Goal: Check status: Check status

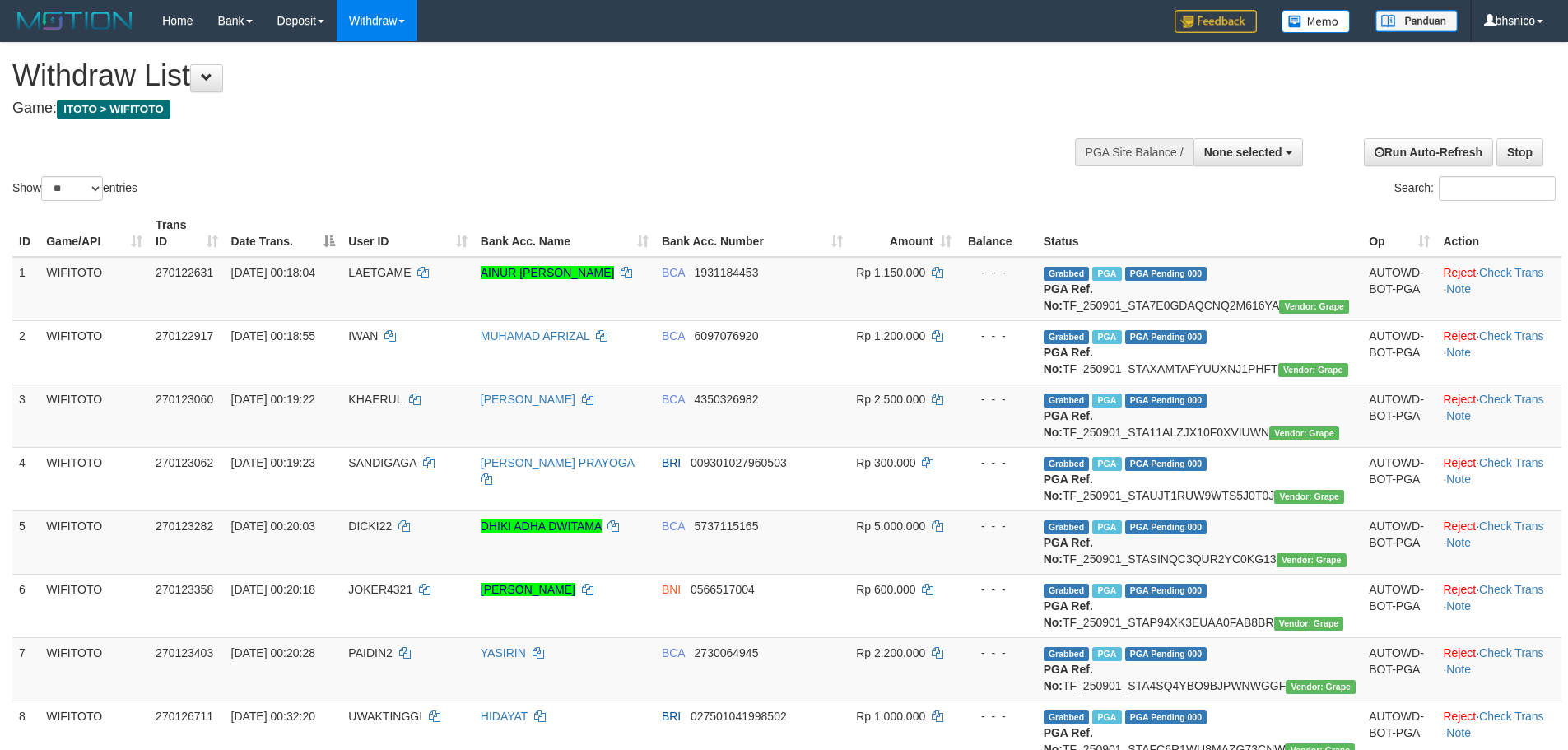
select select
select select "**"
click at [810, 230] on th "Bank Acc. Number" at bounding box center [752, 233] width 194 height 47
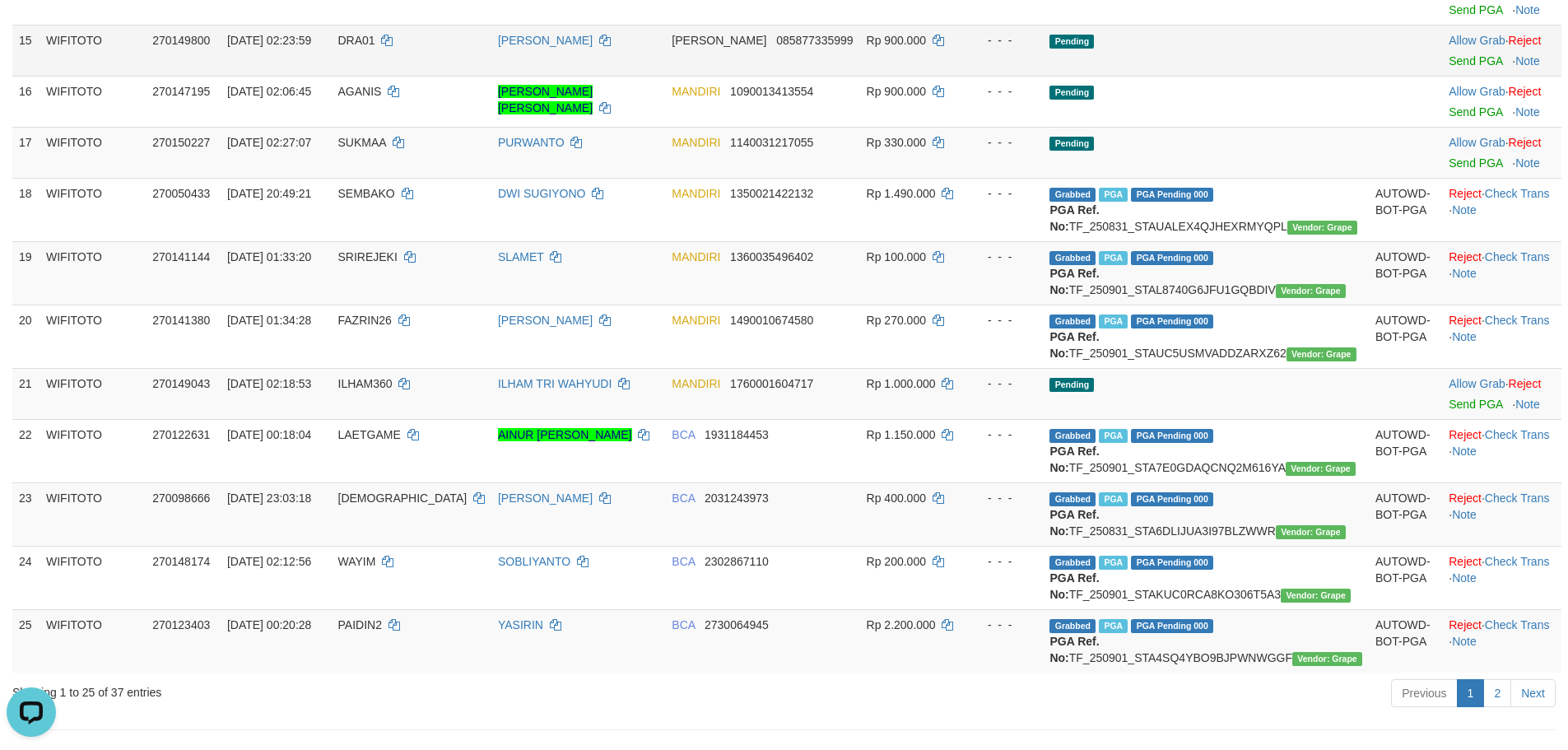
click at [1211, 76] on td "Pending" at bounding box center [1205, 50] width 326 height 51
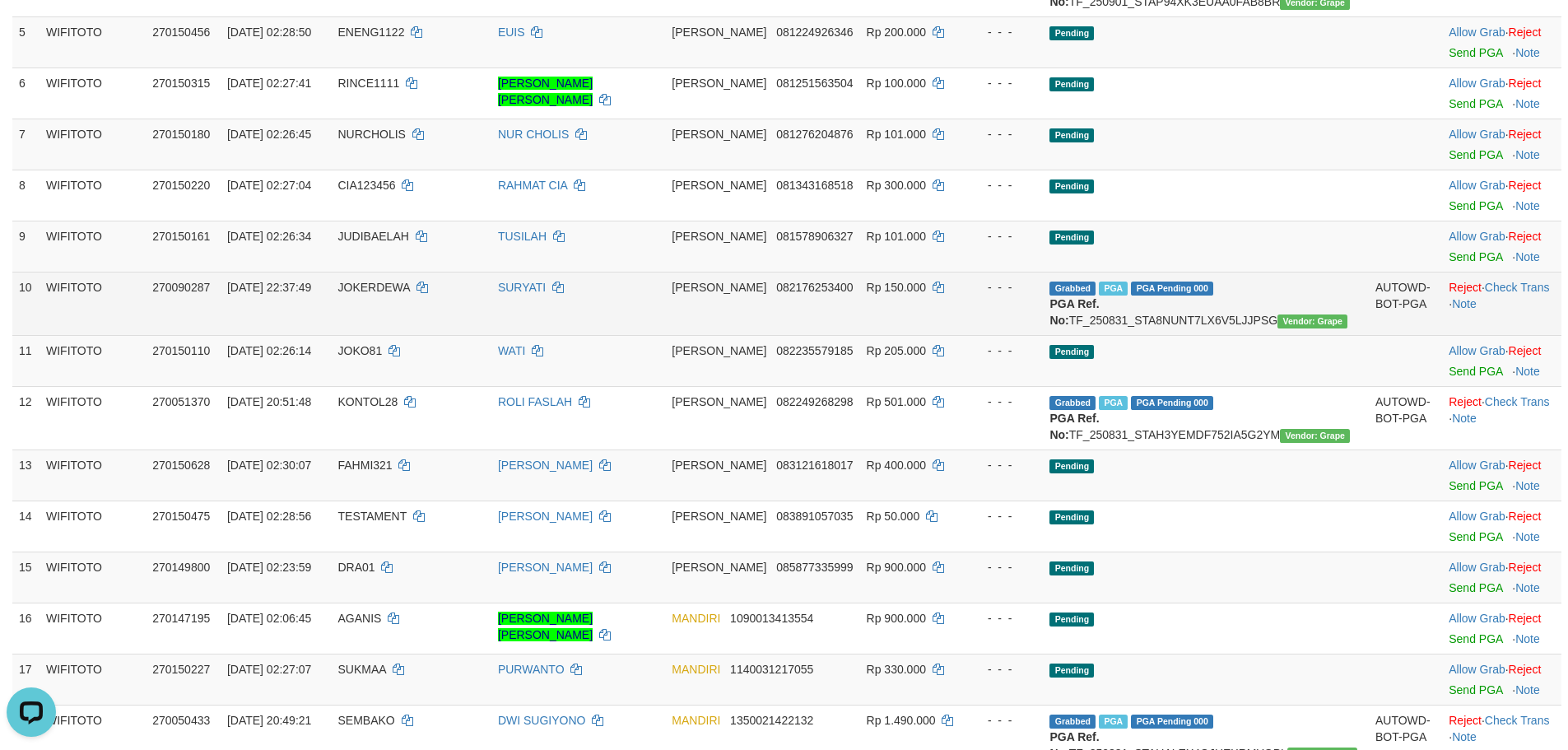
scroll to position [741, 0]
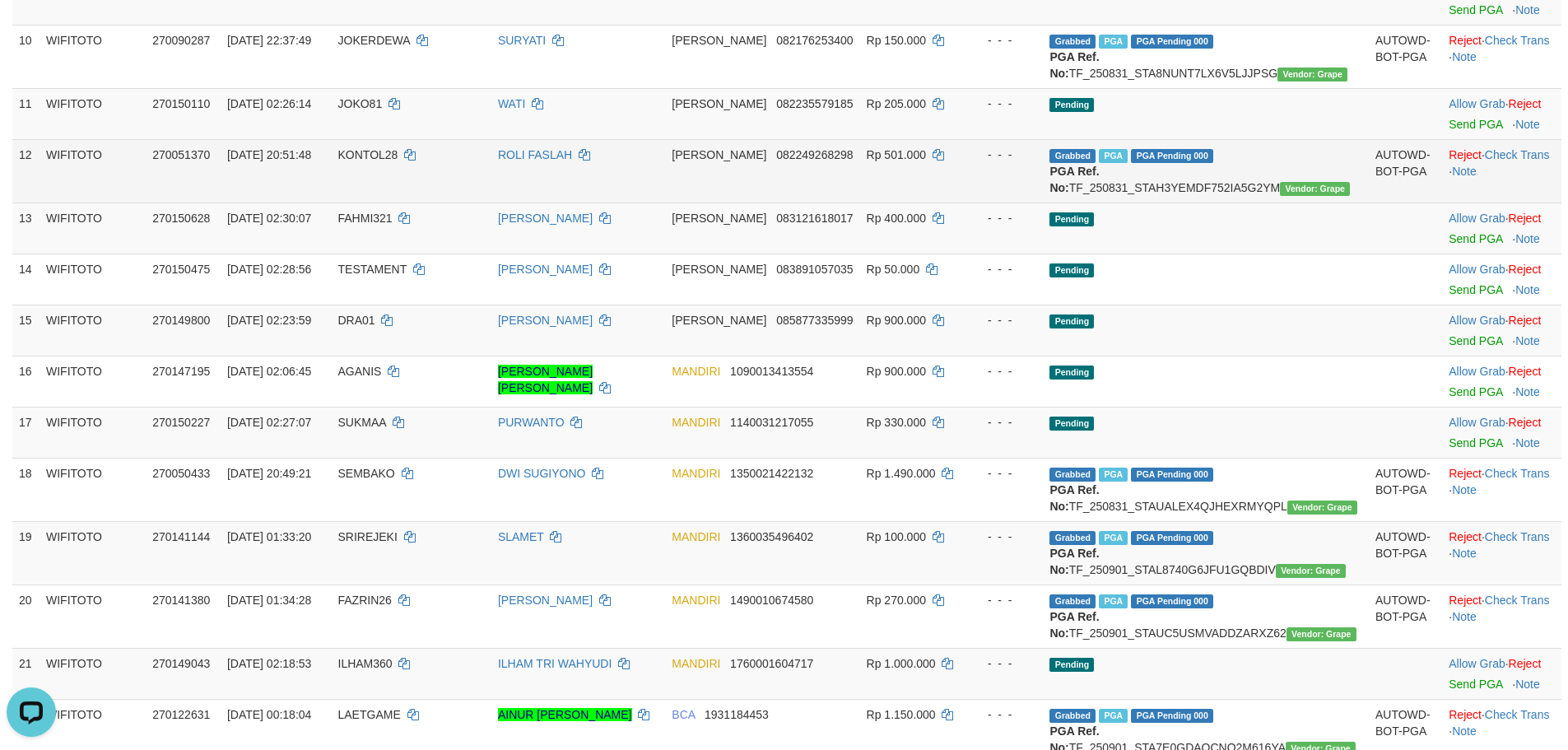
click at [831, 202] on td "DANA 082249268298" at bounding box center [762, 171] width 194 height 64
click at [574, 202] on td "ROLI FASLAH" at bounding box center [578, 171] width 174 height 64
click at [618, 202] on td "ROLI FASLAH" at bounding box center [578, 171] width 174 height 64
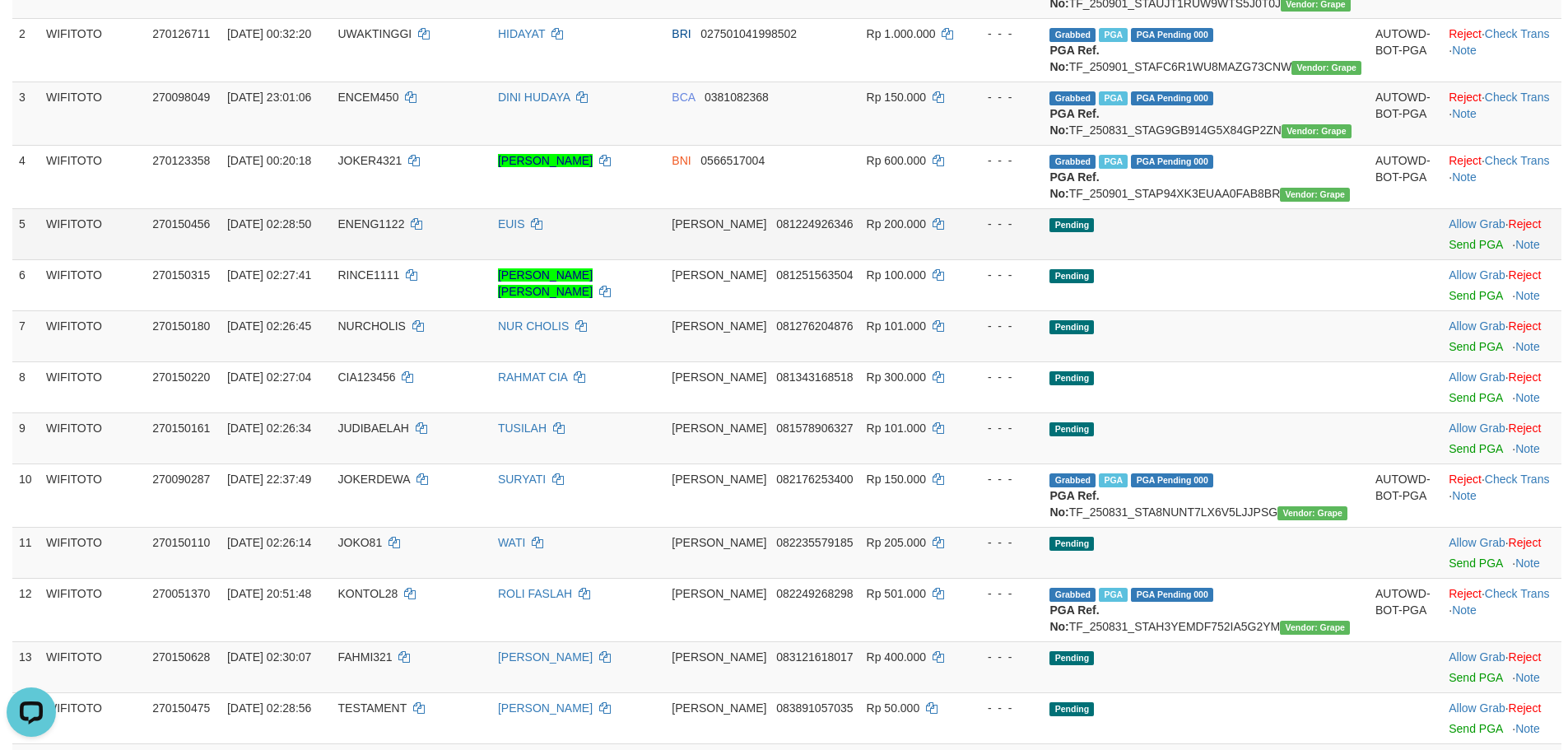
click at [638, 260] on td "EUIS" at bounding box center [578, 233] width 174 height 51
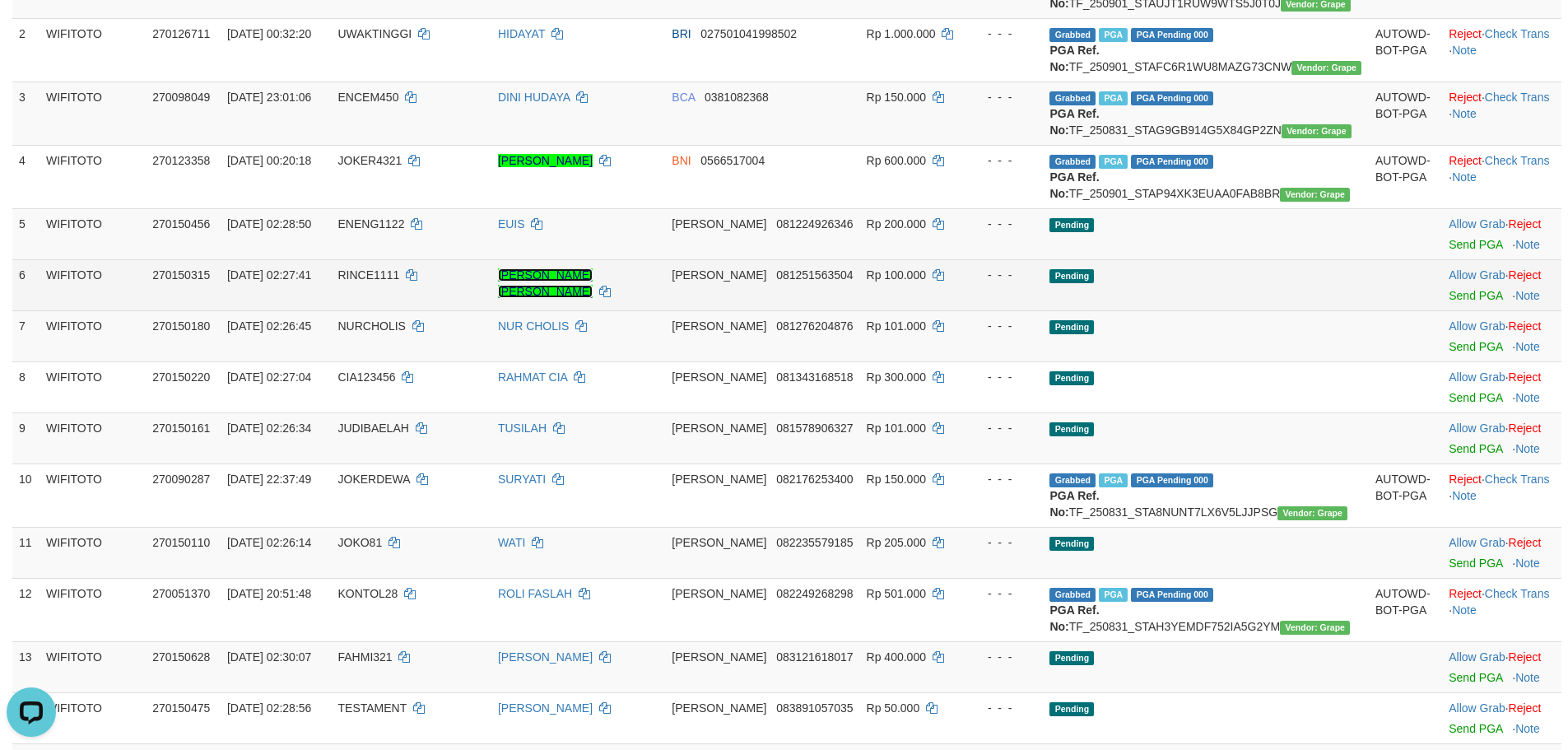
click at [568, 298] on link "[PERSON_NAME] [PERSON_NAME]" at bounding box center [545, 283] width 95 height 29
click at [1189, 310] on td "Pending" at bounding box center [1205, 285] width 326 height 51
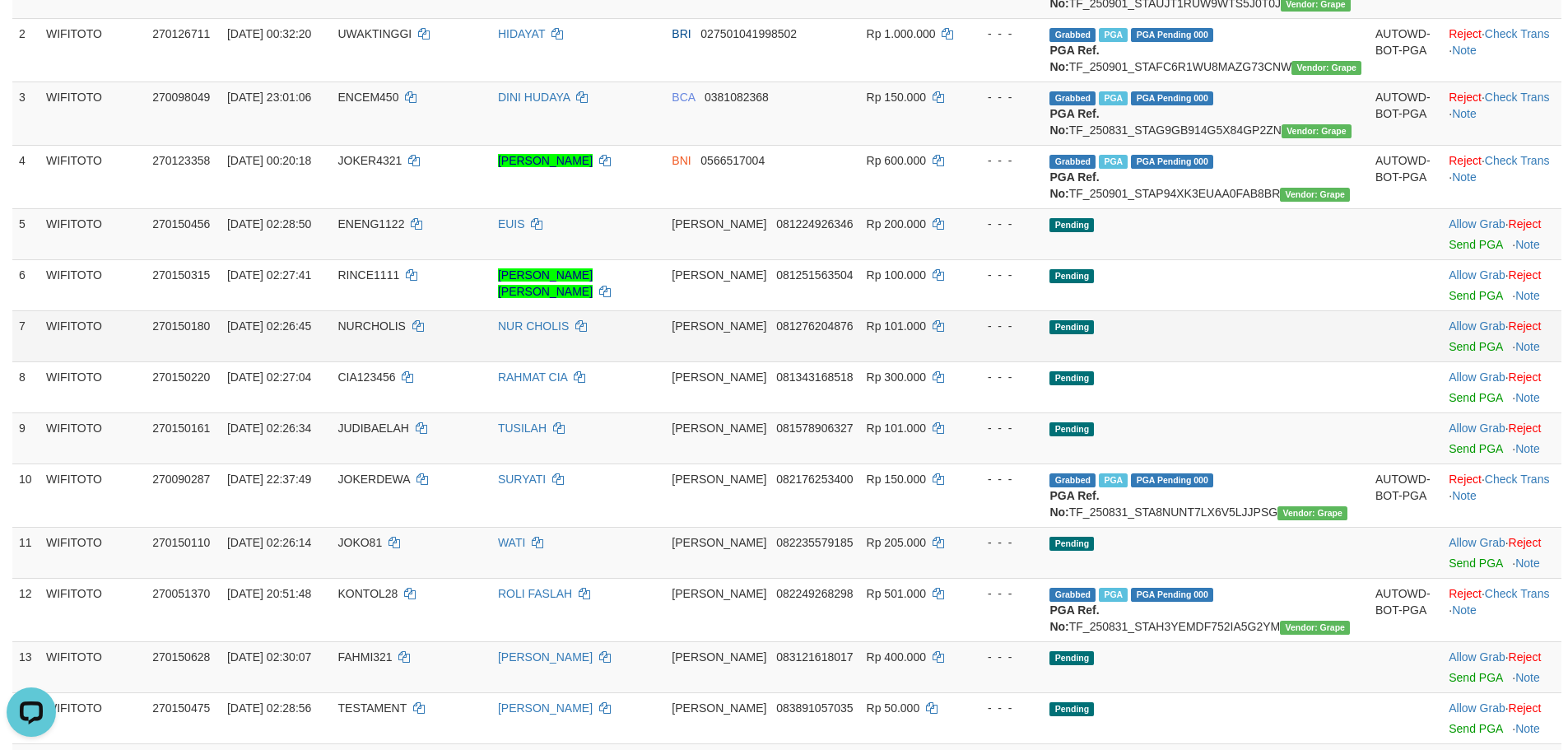
click at [1130, 361] on td "Pending" at bounding box center [1205, 335] width 326 height 51
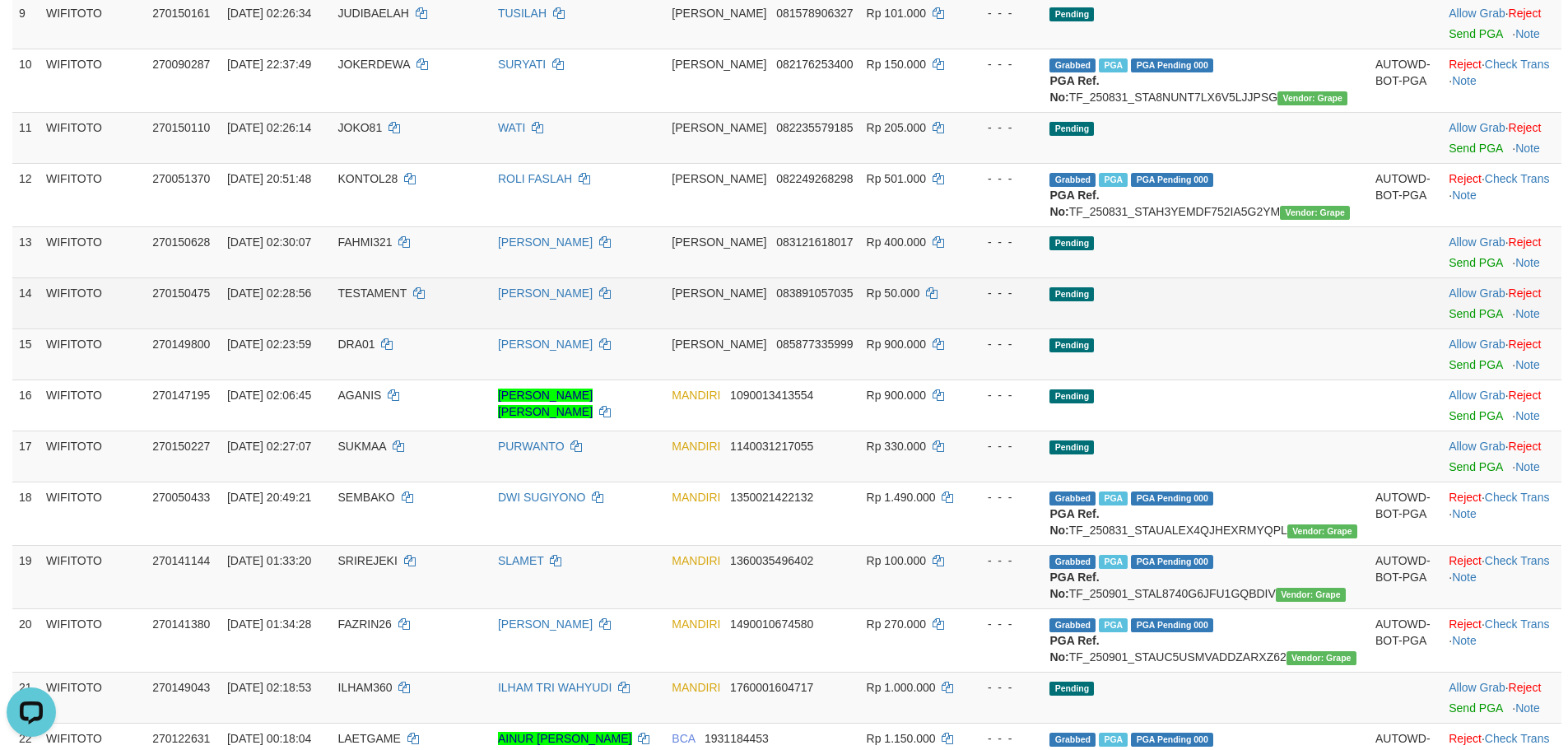
click at [1402, 329] on td at bounding box center [1405, 303] width 73 height 51
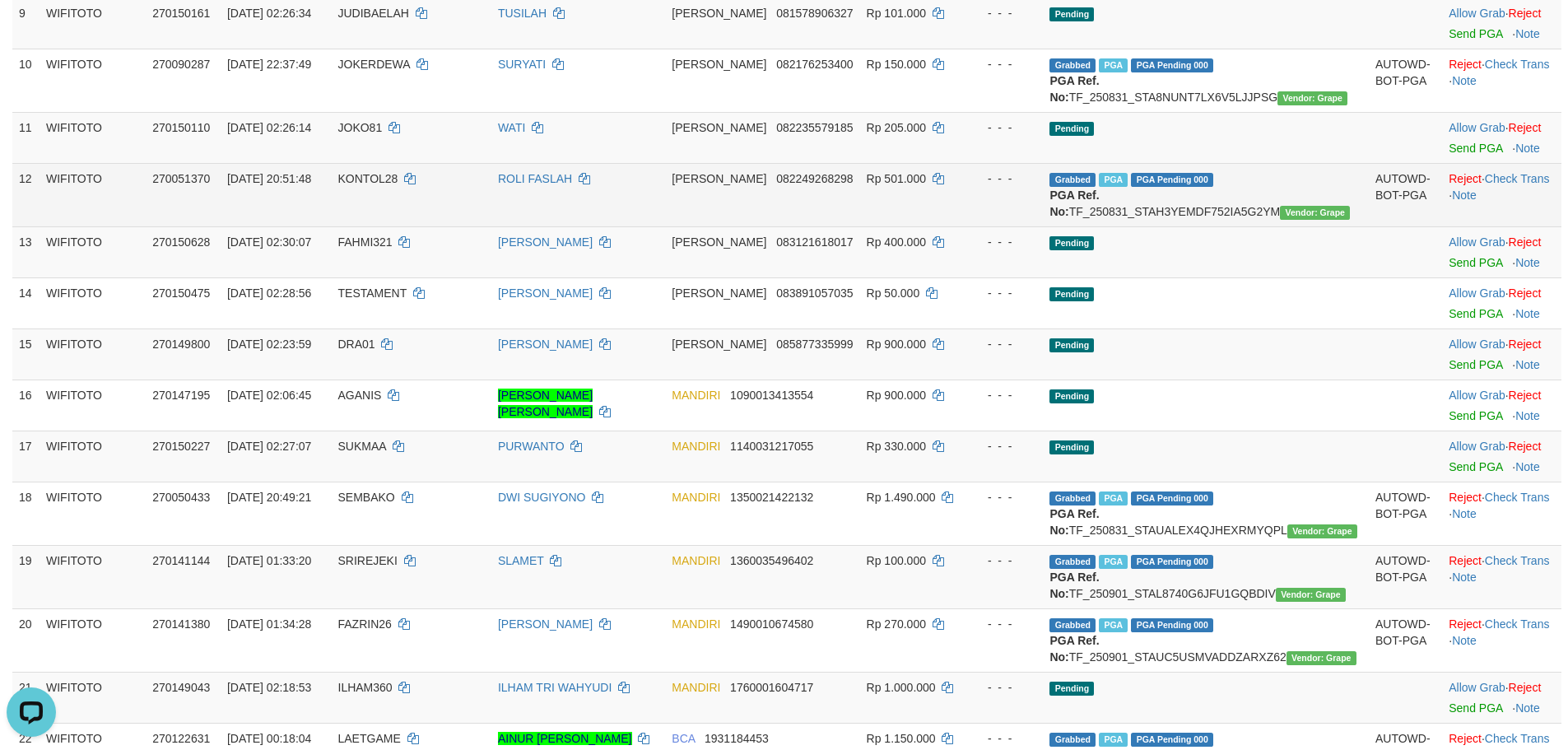
click at [1291, 226] on td "Grabbed PGA PGA Pending 000 {"status":"000","data":{"unique_id":"1072-270051370…" at bounding box center [1205, 195] width 326 height 64
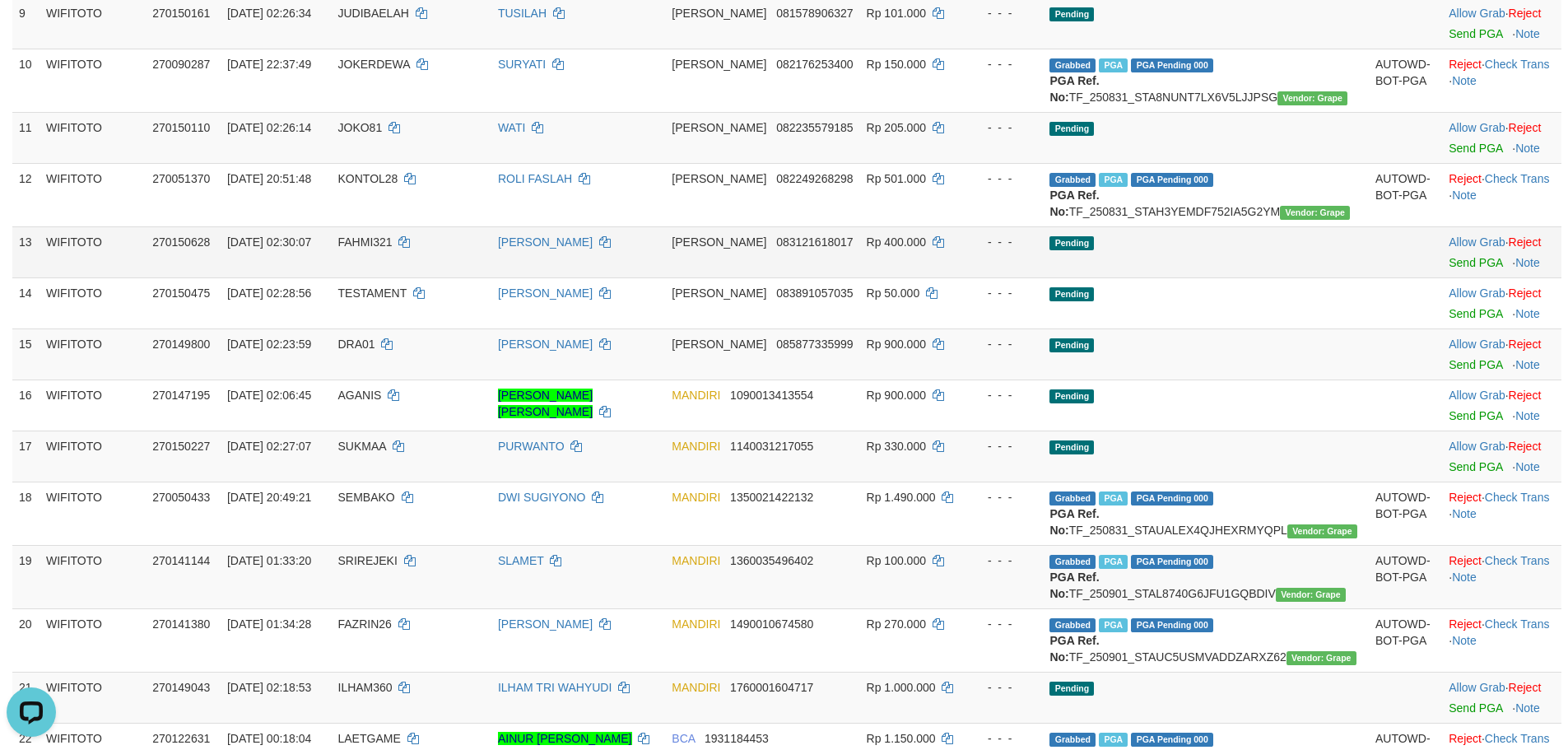
click at [965, 278] on td "Rp 400.000" at bounding box center [912, 251] width 105 height 51
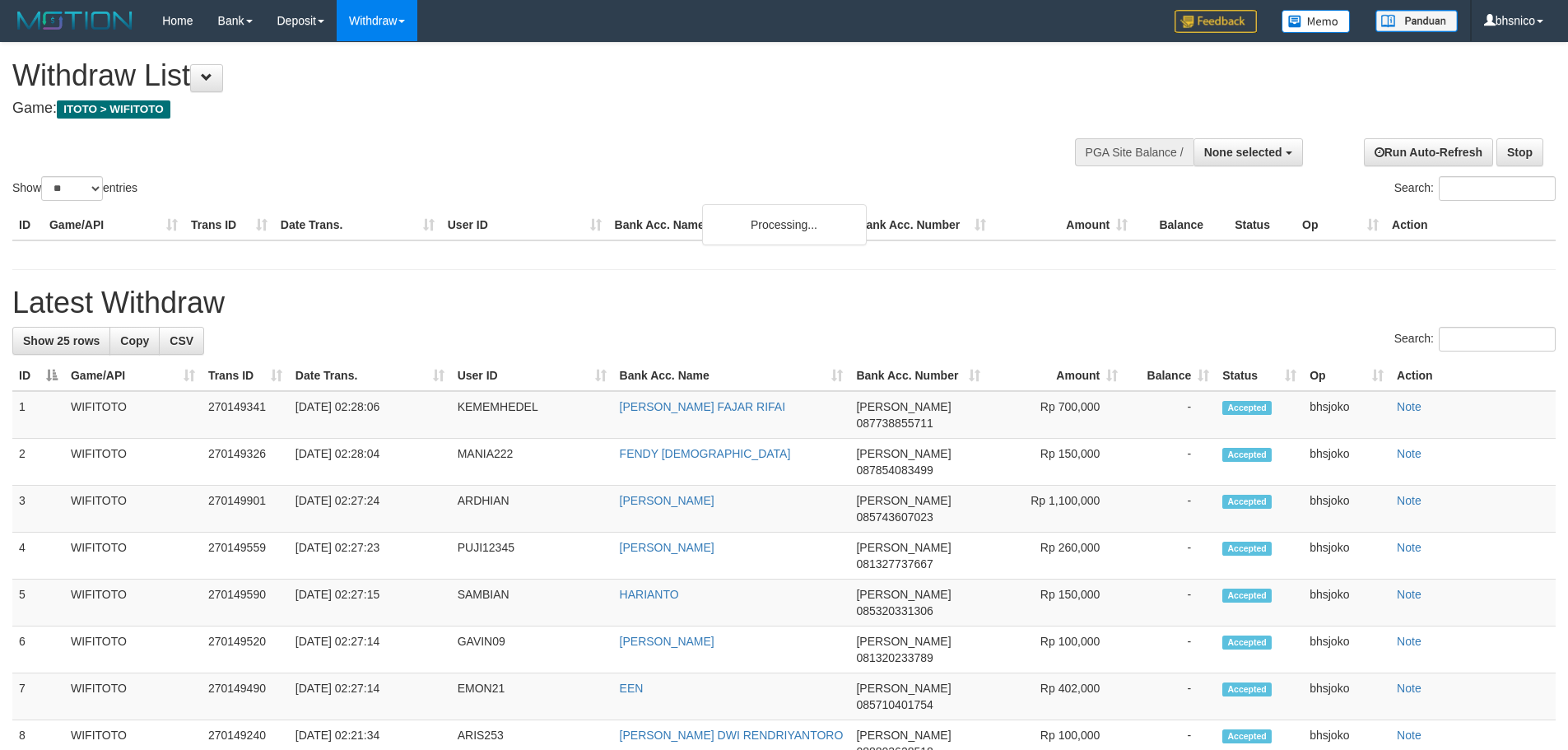
select select
select select "**"
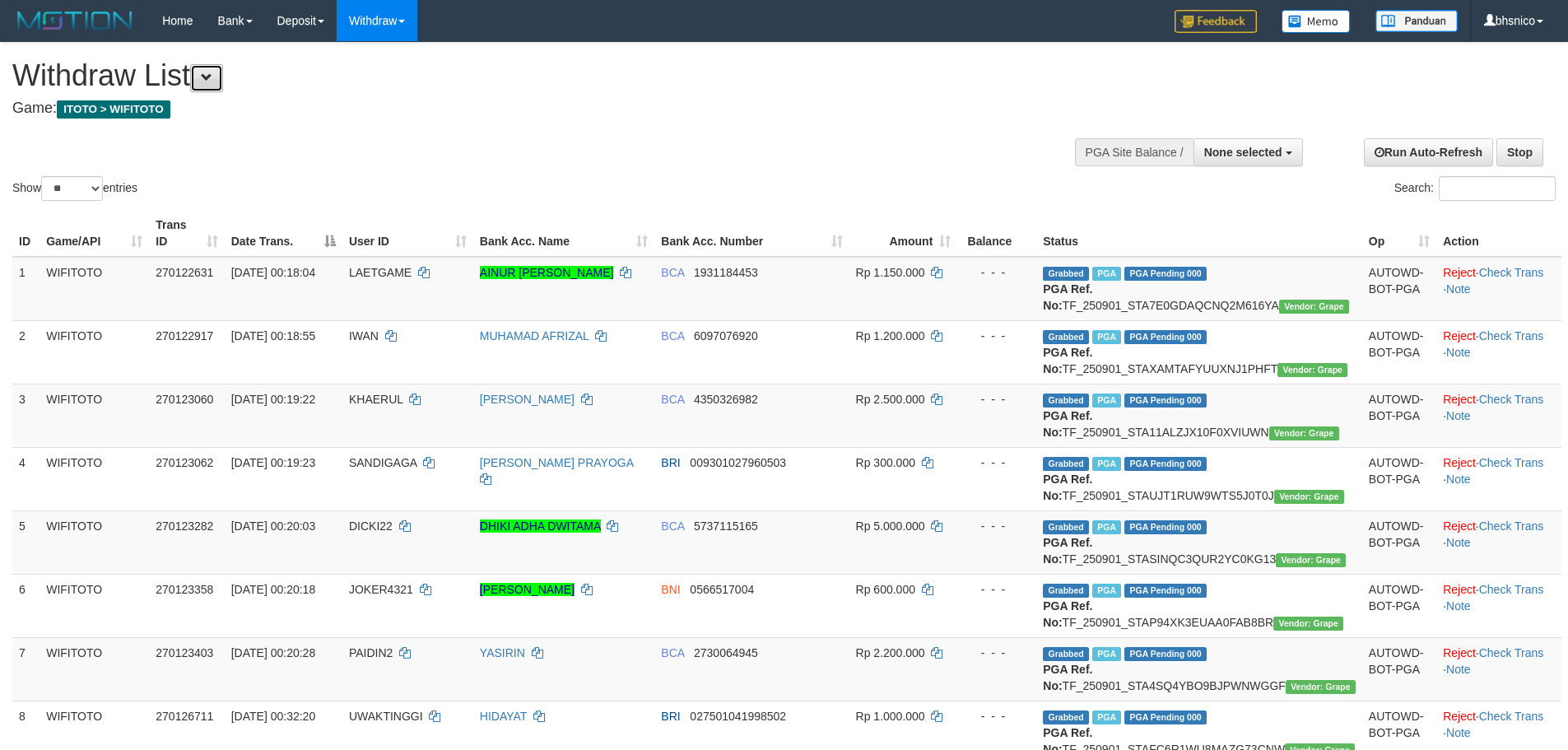
click at [207, 67] on button at bounding box center [206, 78] width 33 height 28
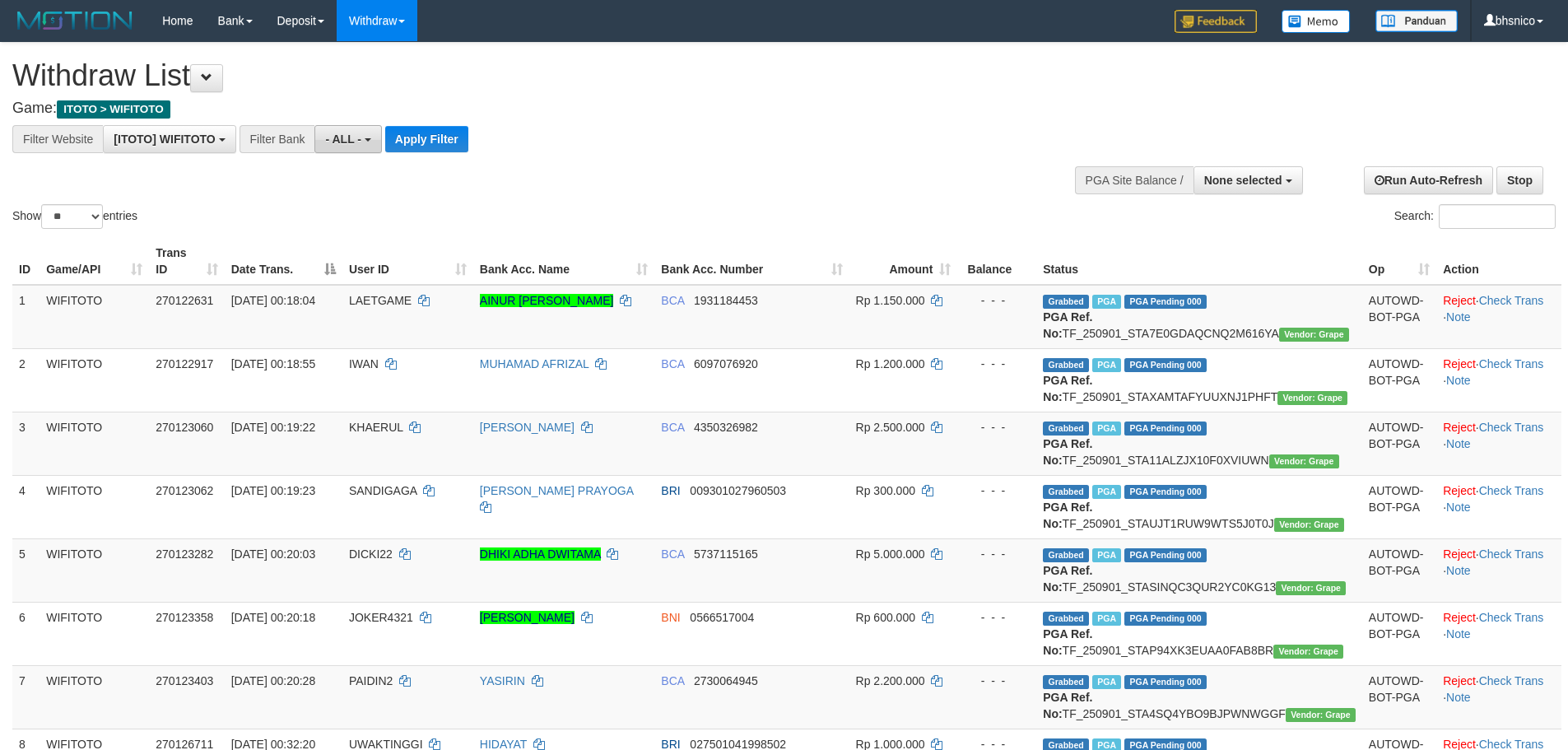
click at [347, 149] on button "- ALL -" at bounding box center [348, 139] width 67 height 28
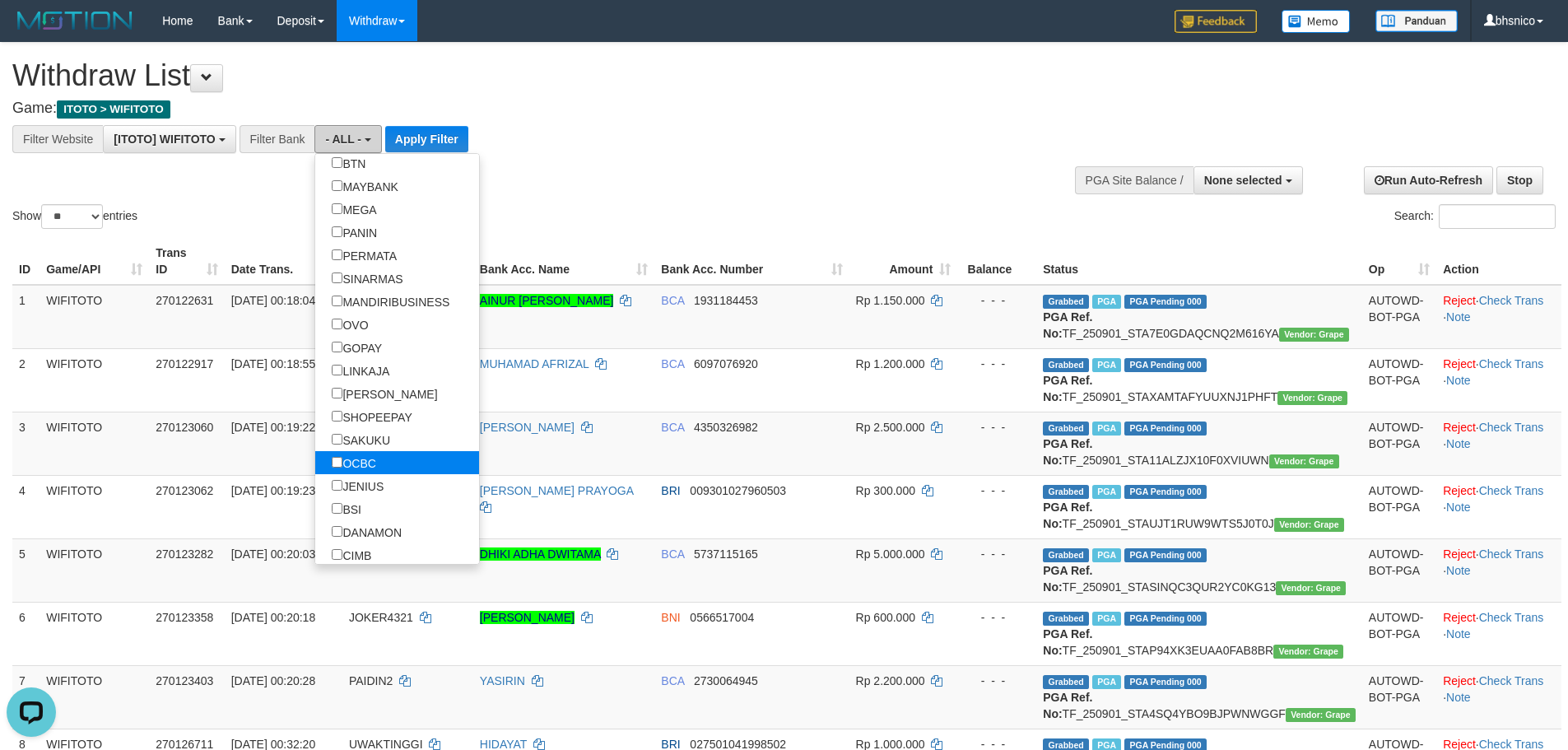
scroll to position [247, 0]
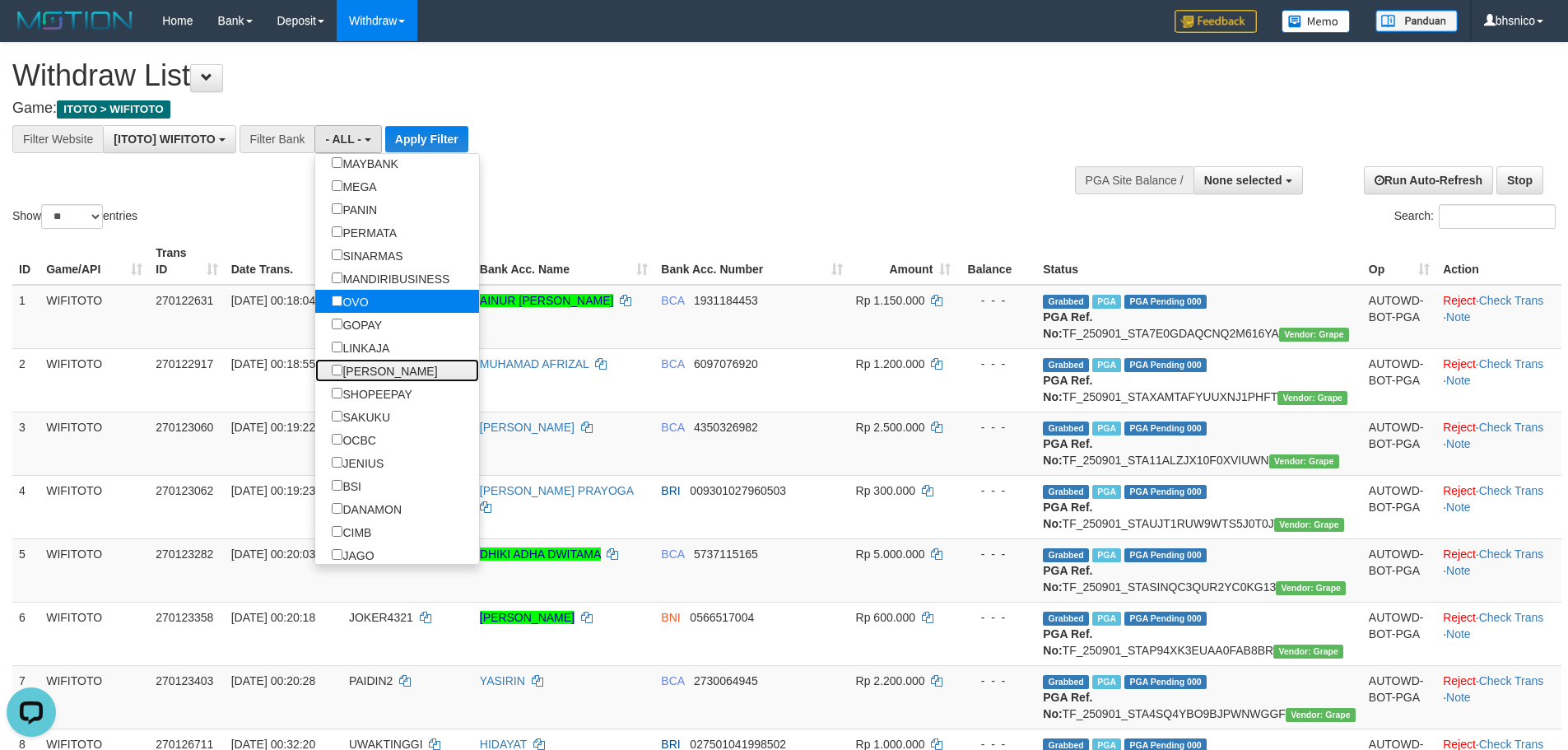
drag, startPoint x: 347, startPoint y: 374, endPoint x: 369, endPoint y: 309, distance: 68.6
click at [344, 372] on label "[PERSON_NAME]" at bounding box center [384, 370] width 138 height 23
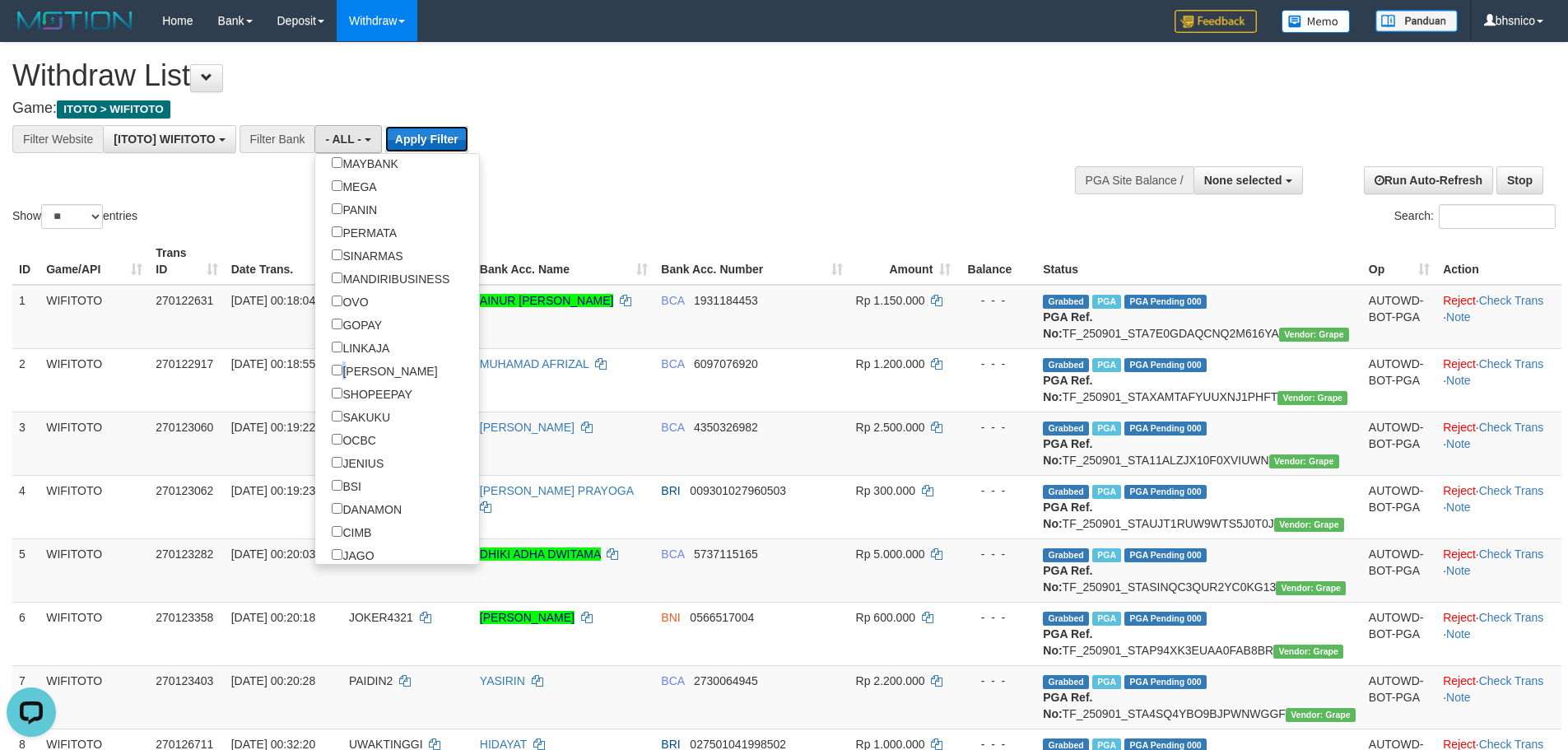
click at [409, 144] on button "Apply Filter" at bounding box center [426, 138] width 83 height 27
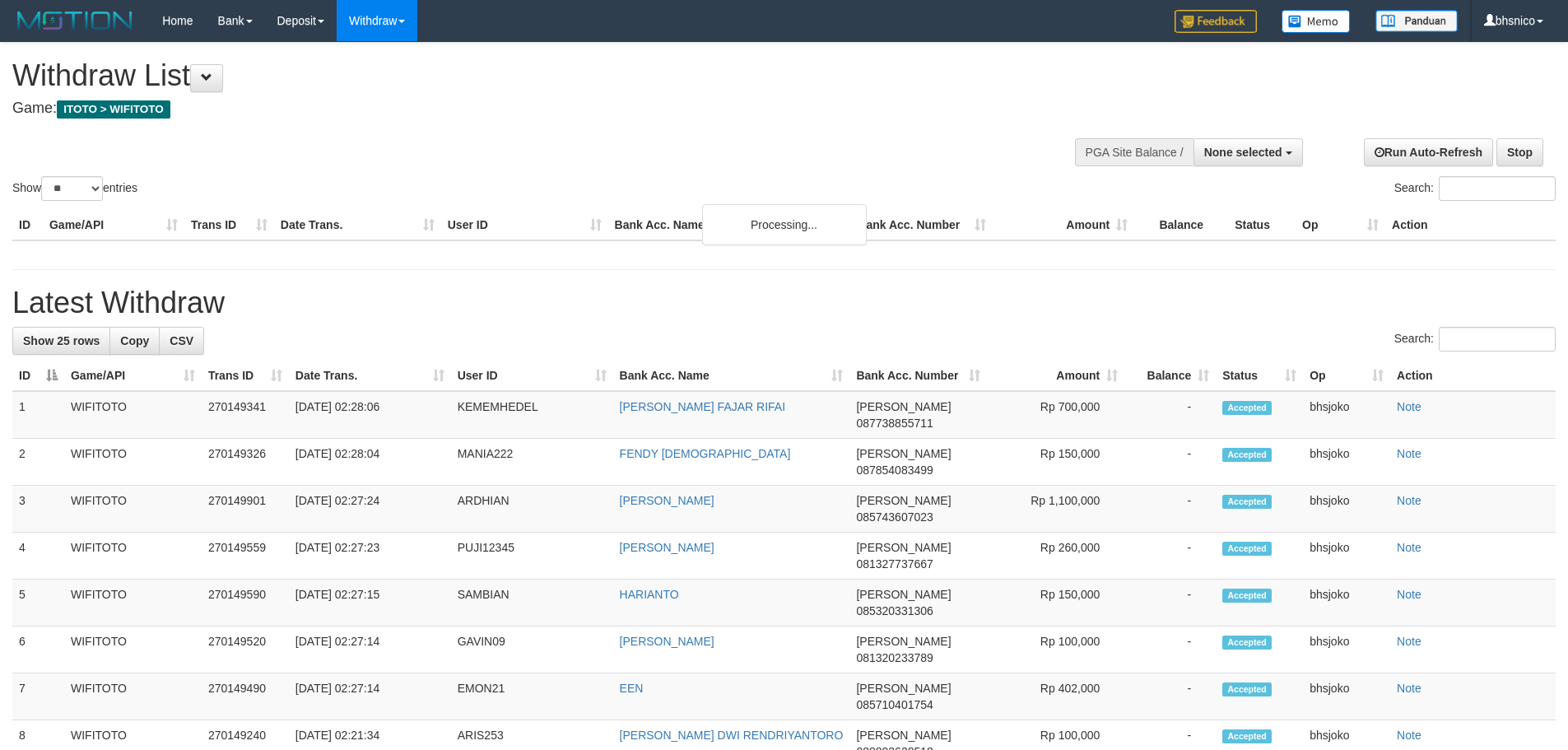
select select
select select "**"
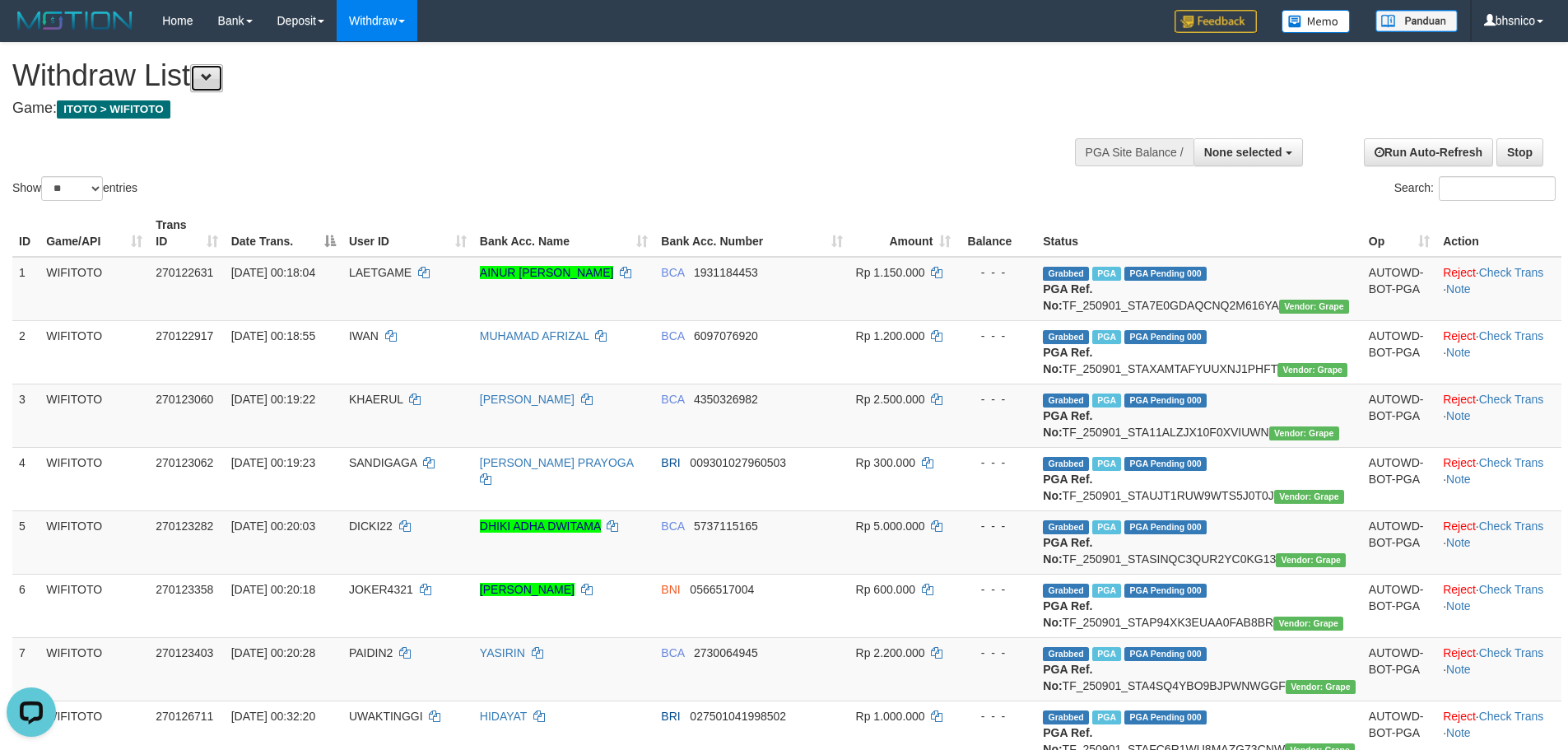
click at [213, 88] on button at bounding box center [206, 78] width 33 height 28
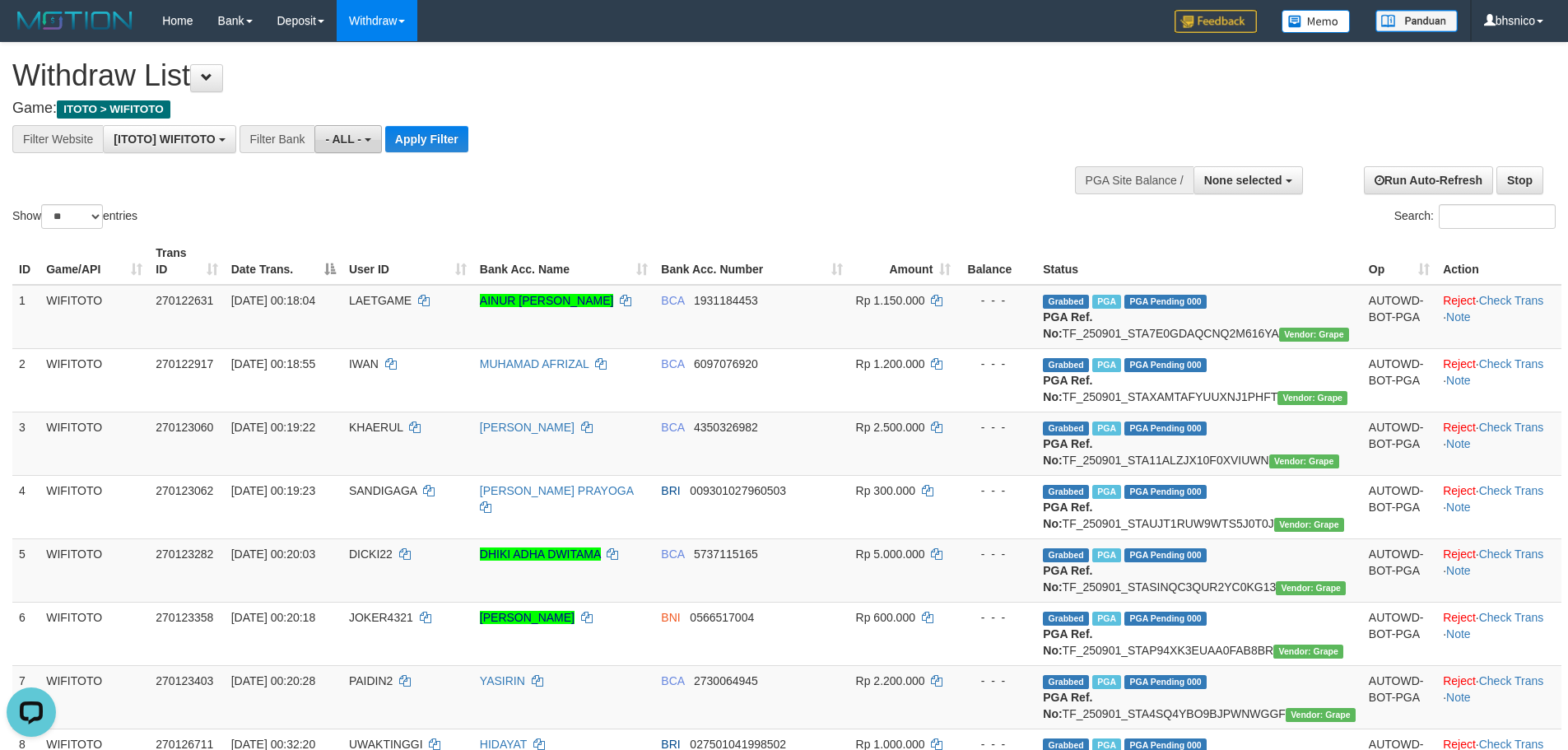
click at [358, 148] on button "- ALL -" at bounding box center [348, 139] width 67 height 28
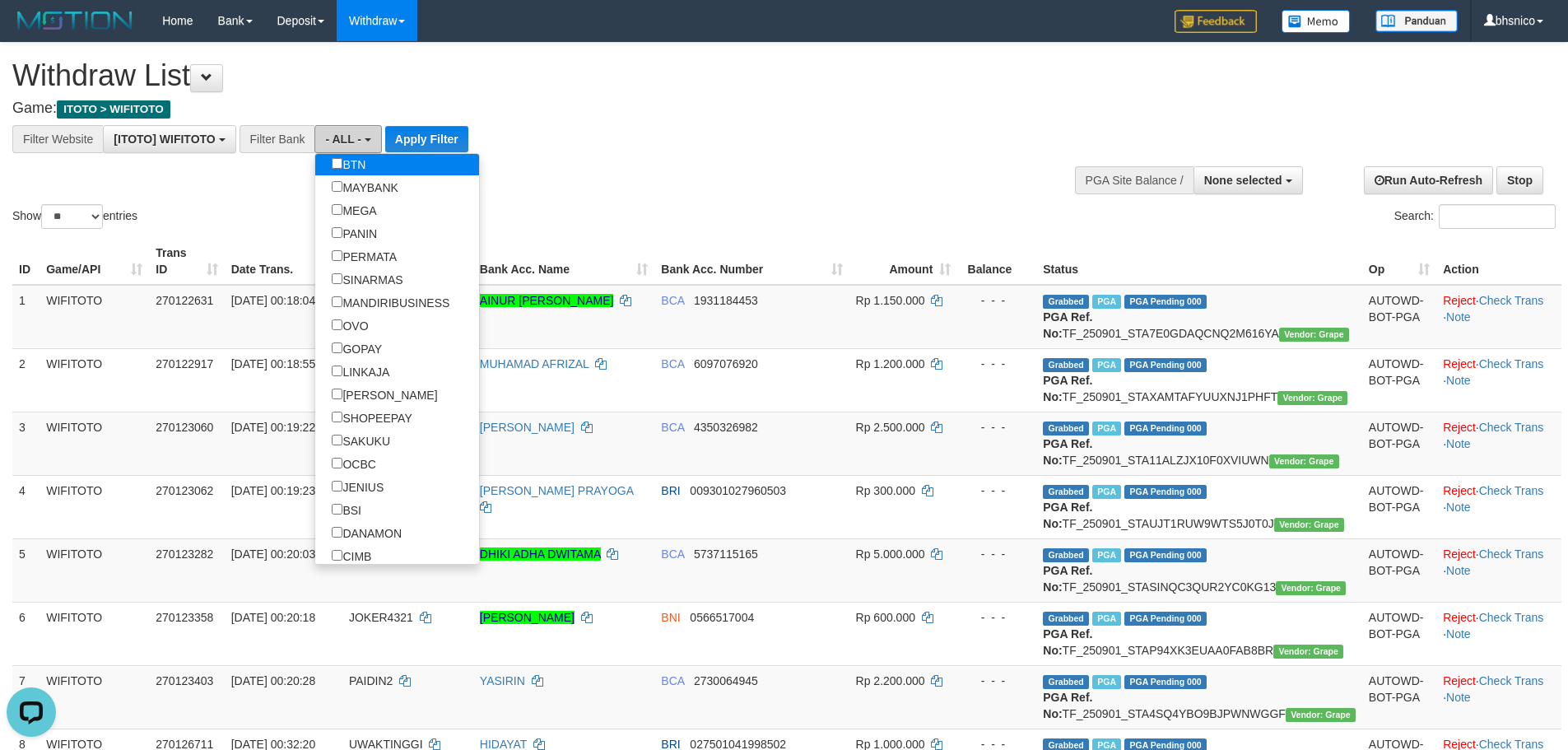
scroll to position [247, 0]
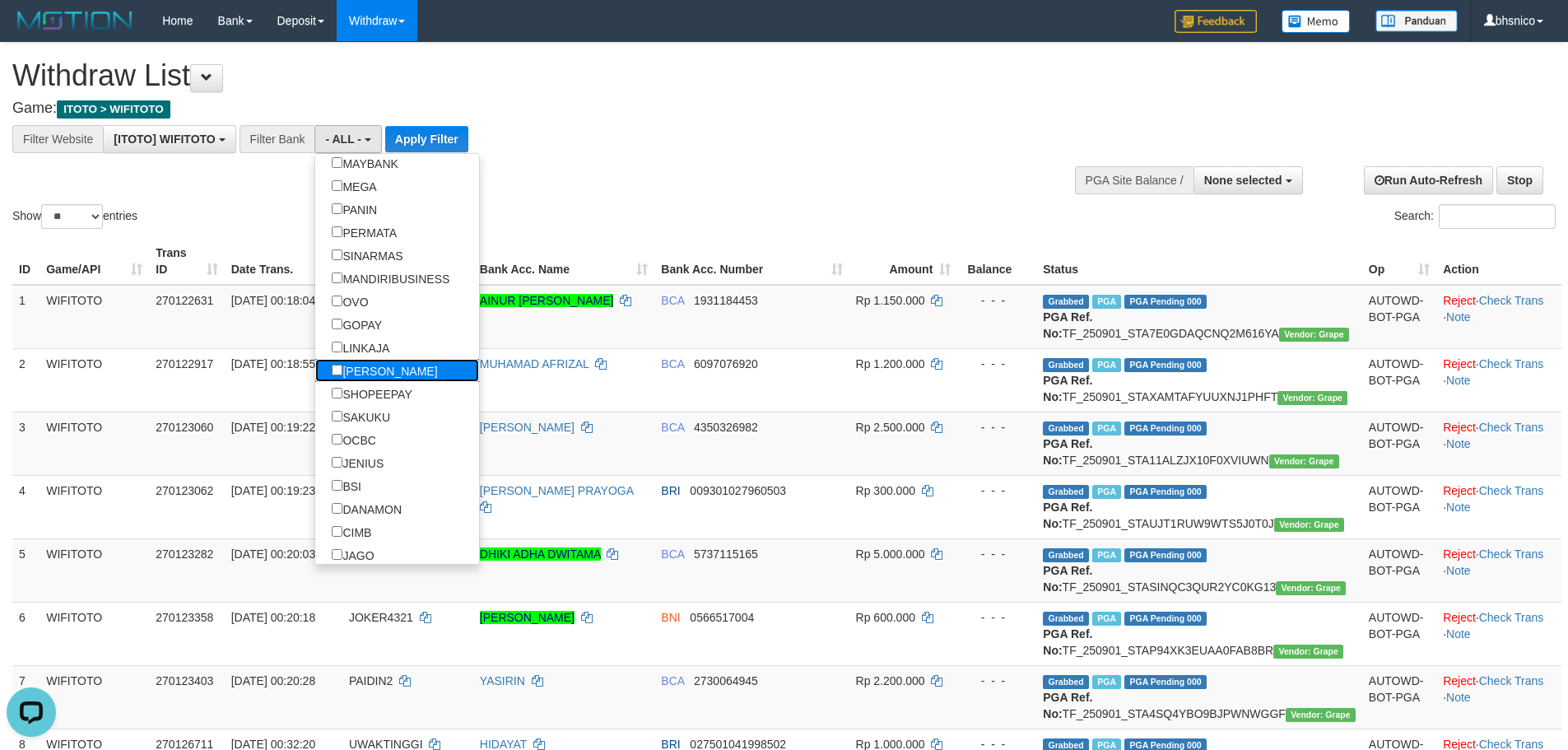
click at [358, 374] on label "[PERSON_NAME]" at bounding box center [384, 370] width 138 height 23
select select "****"
click at [446, 144] on button "Apply Filter" at bounding box center [487, 138] width 83 height 27
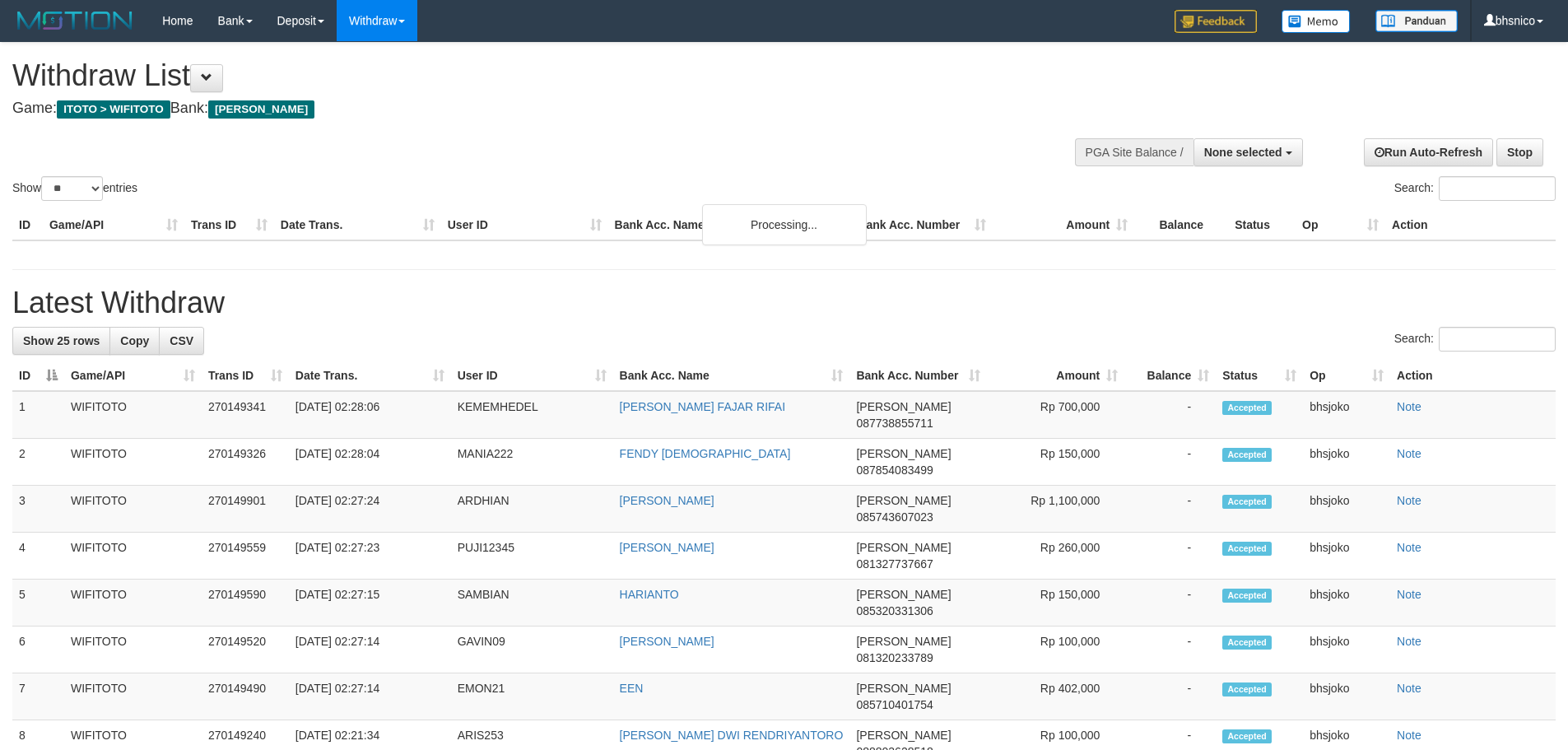
select select
select select "**"
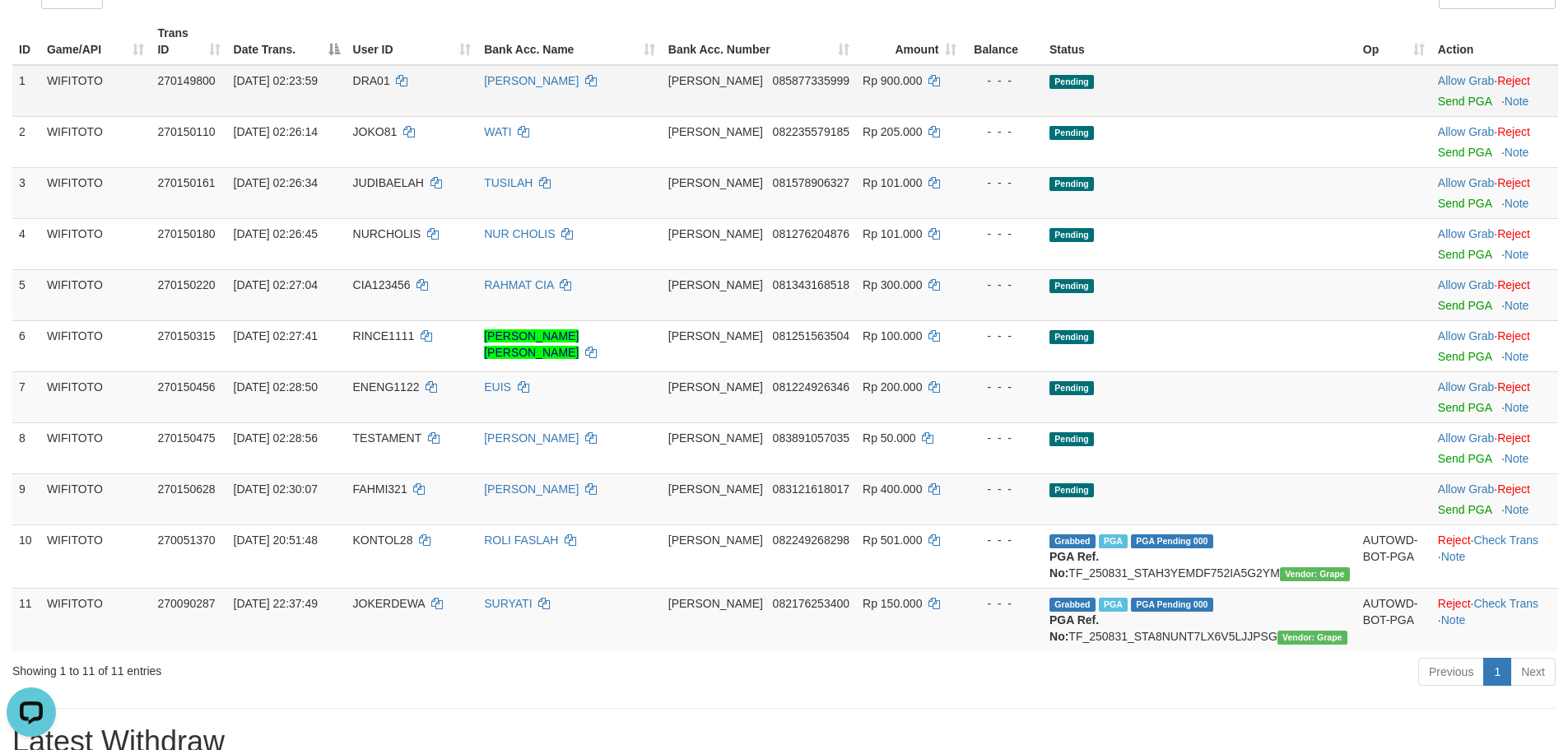
scroll to position [247, 0]
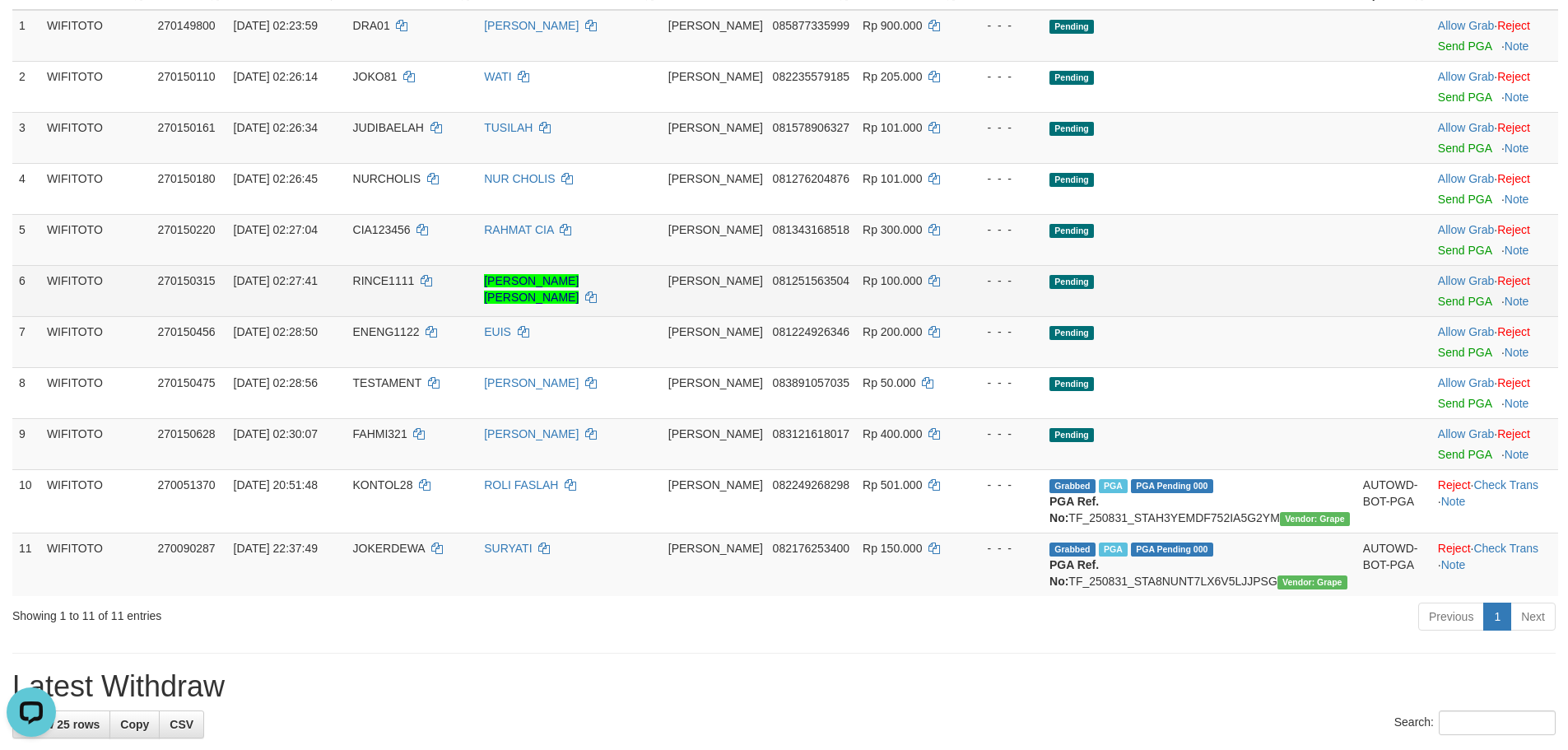
click at [1309, 284] on td "Pending" at bounding box center [1199, 290] width 314 height 51
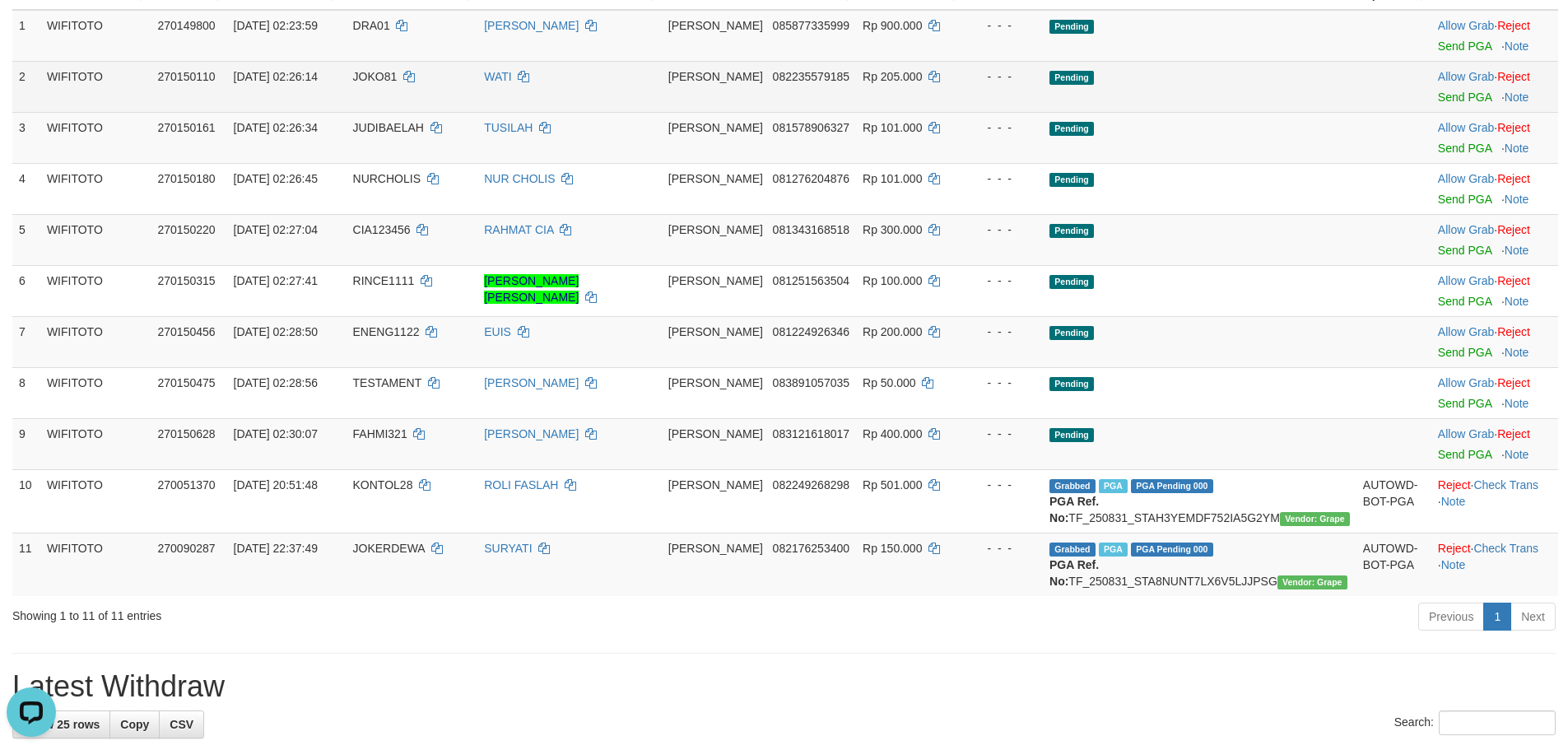
drag, startPoint x: 1196, startPoint y: 256, endPoint x: 763, endPoint y: 60, distance: 475.3
click at [1196, 265] on td "Pending" at bounding box center [1199, 290] width 314 height 51
